Goal: Task Accomplishment & Management: Manage account settings

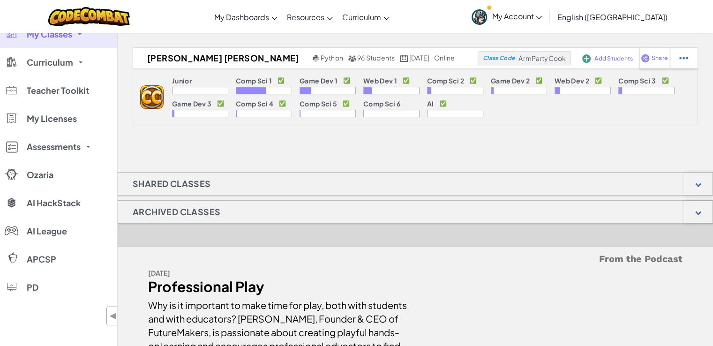
scroll to position [395, 0]
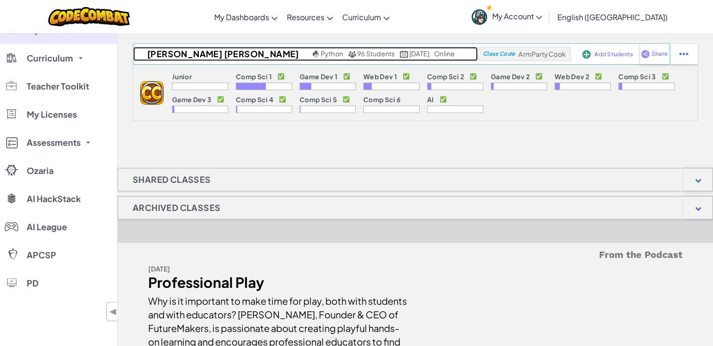
click at [215, 53] on h2 "[PERSON_NAME] [PERSON_NAME]" at bounding box center [221, 54] width 177 height 14
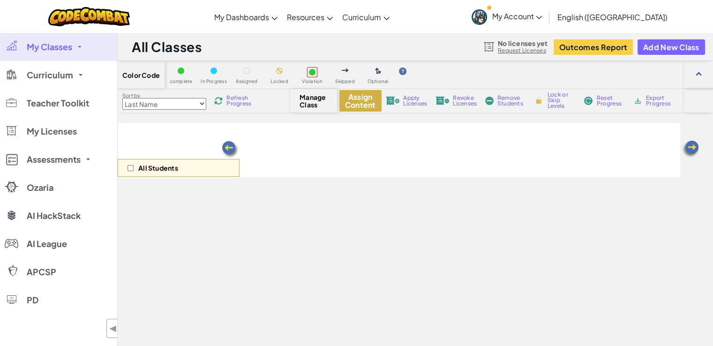
select select "560f1a9f22961295f9427742"
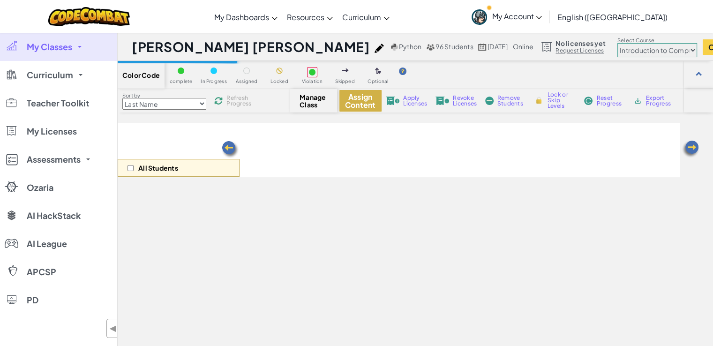
click at [342, 105] on button "Assign Content" at bounding box center [361, 101] width 42 height 22
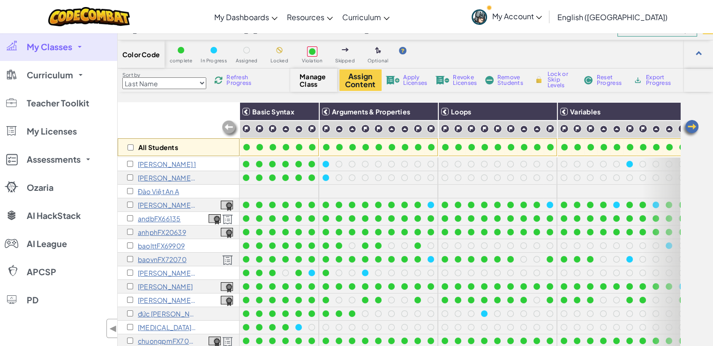
scroll to position [460, 0]
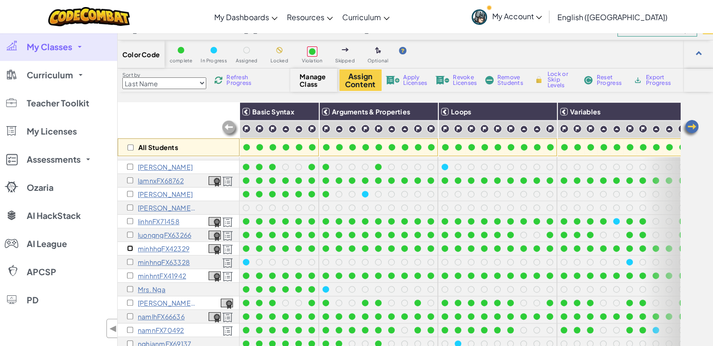
click at [132, 247] on input "checkbox" at bounding box center [130, 248] width 6 height 6
checkbox input "true"
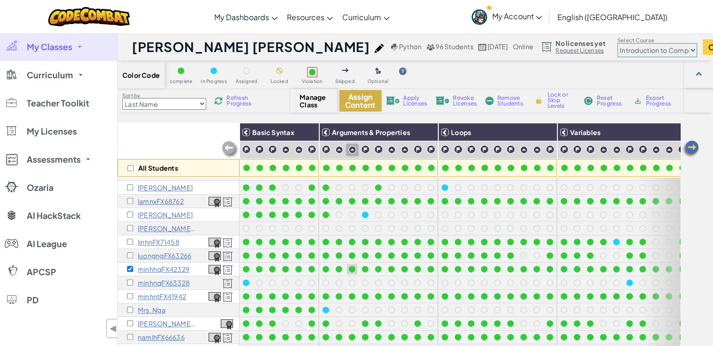
click at [370, 102] on button "Assign Content" at bounding box center [361, 101] width 42 height 22
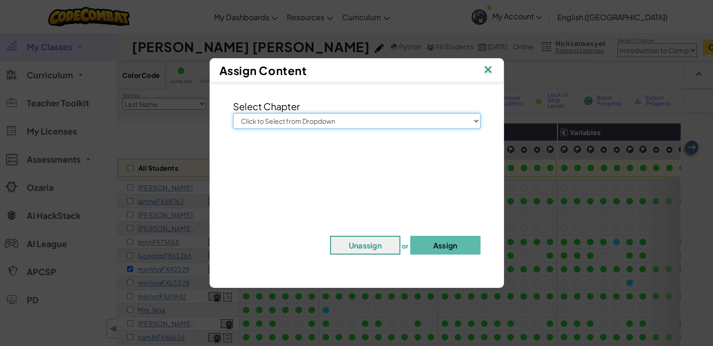
click at [371, 120] on select "Click to Select from Dropdown Junior Introduction to Computer Science Game Deve…" at bounding box center [357, 121] width 248 height 16
select select "Computer Science 2"
click at [233, 113] on select "Click to Select from Dropdown Junior Introduction to Computer Science Game Deve…" at bounding box center [357, 121] width 248 height 16
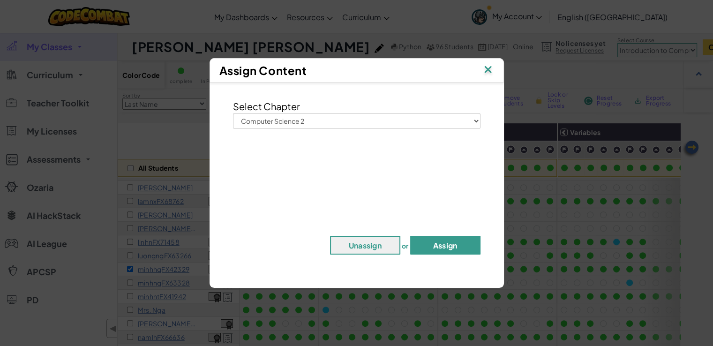
click at [445, 242] on button "Assign" at bounding box center [445, 245] width 70 height 19
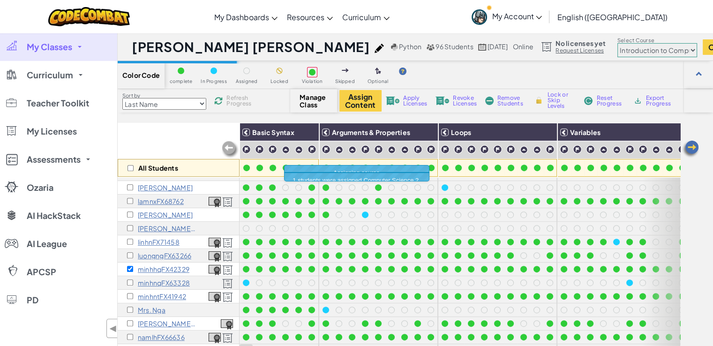
click at [485, 67] on div "Color Code complete In Progress Assigned Locked Violation Skipped Optional" at bounding box center [416, 75] width 596 height 28
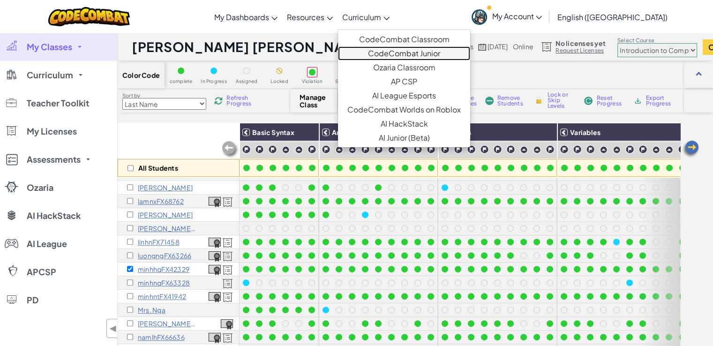
click at [405, 53] on link "CodeCombat Junior" at bounding box center [404, 53] width 132 height 14
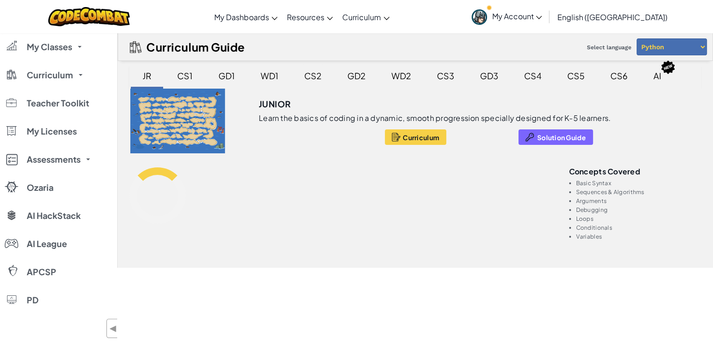
click at [311, 81] on div "CS2" at bounding box center [313, 76] width 36 height 22
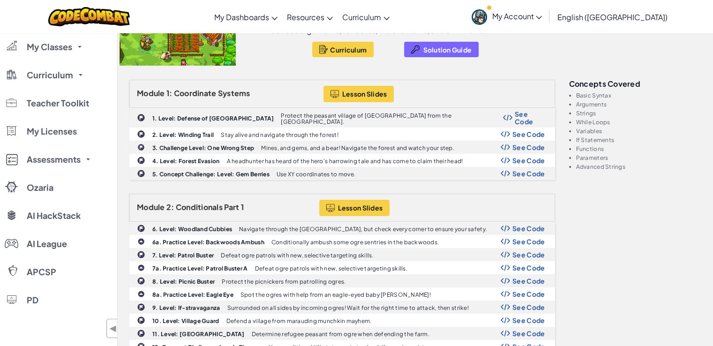
scroll to position [88, 0]
